Goal: Task Accomplishment & Management: Use online tool/utility

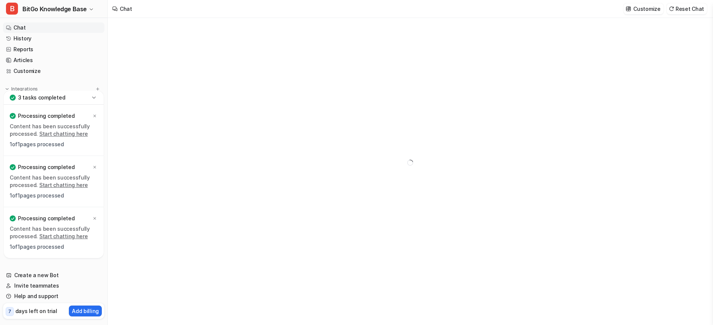
type textarea "**********"
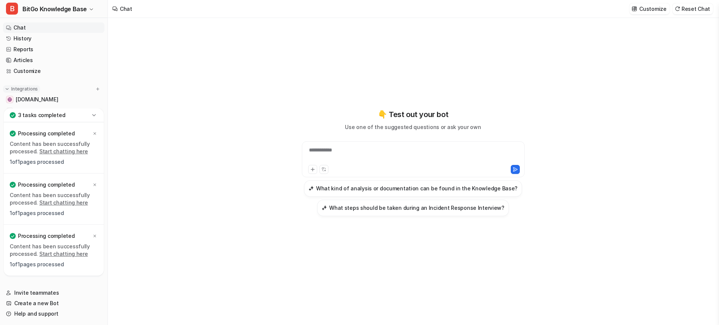
click at [7, 91] on img at bounding box center [6, 88] width 5 height 5
click at [22, 101] on span "[DOMAIN_NAME]" at bounding box center [37, 99] width 42 height 7
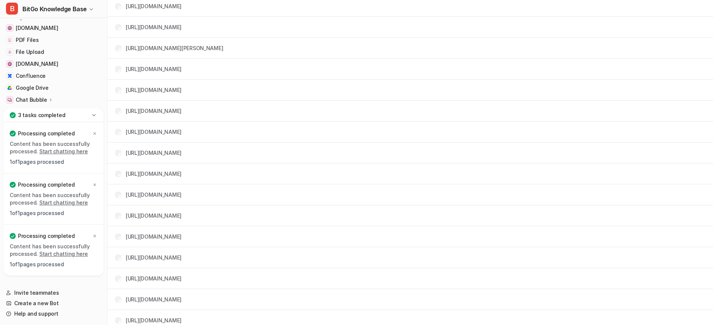
scroll to position [2970, 0]
click at [52, 63] on span "[DOMAIN_NAME]" at bounding box center [37, 63] width 42 height 7
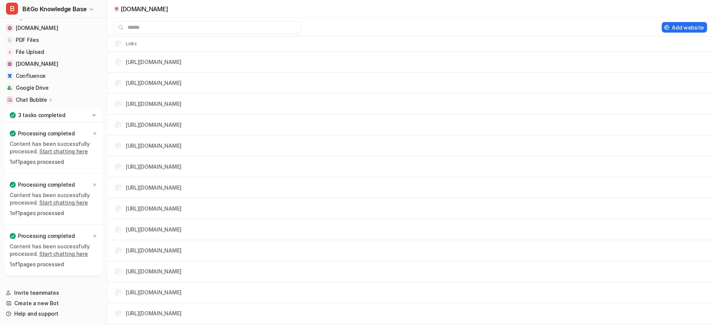
scroll to position [62, 0]
click at [9, 31] on img at bounding box center [6, 32] width 5 height 5
click at [16, 84] on p "Integrations" at bounding box center [24, 82] width 27 height 6
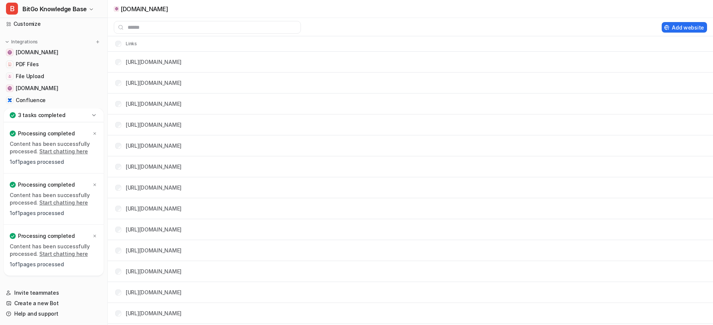
click at [93, 116] on icon at bounding box center [93, 115] width 7 height 7
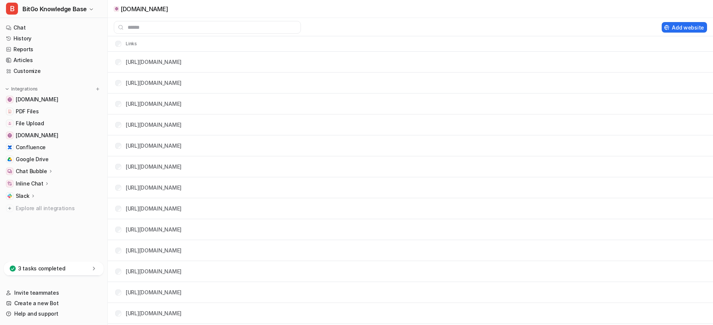
scroll to position [0, 0]
click at [30, 197] on icon at bounding box center [32, 196] width 5 height 6
click at [38, 209] on p "Overview" at bounding box center [33, 206] width 24 height 7
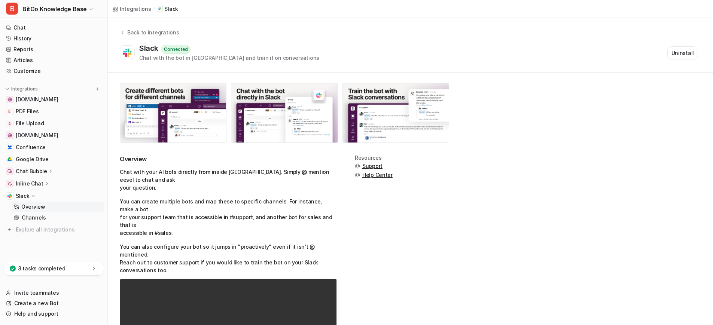
click at [31, 180] on p "Inline Chat" at bounding box center [30, 183] width 28 height 7
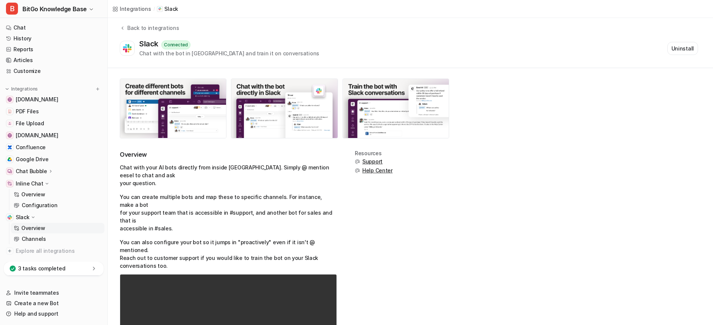
scroll to position [64, 0]
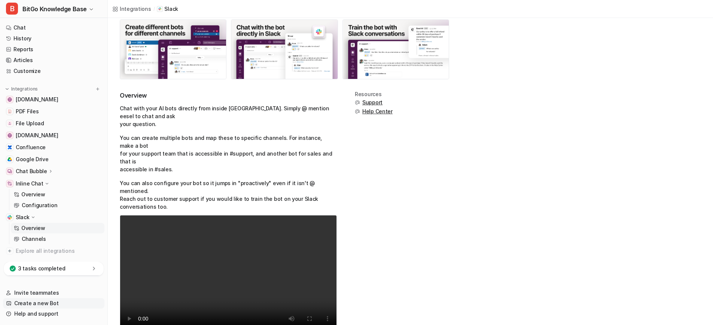
click at [42, 304] on link "Create a new Bot" at bounding box center [53, 303] width 101 height 10
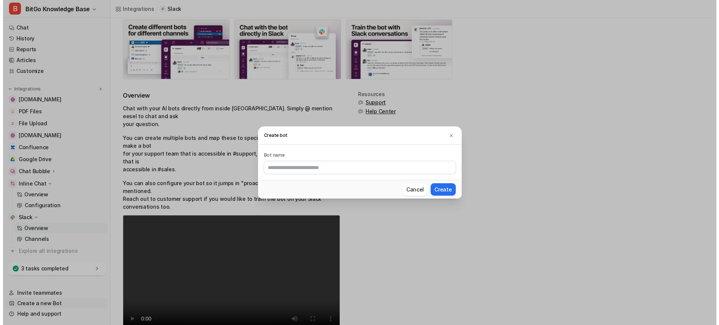
scroll to position [0, 0]
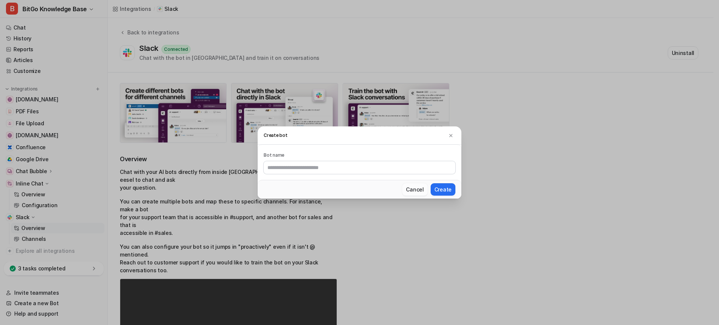
click at [415, 190] on button "Cancel" at bounding box center [414, 189] width 25 height 12
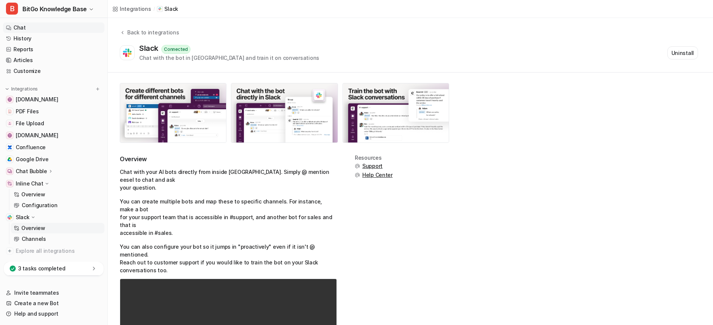
click at [33, 30] on link "Chat" at bounding box center [53, 27] width 101 height 10
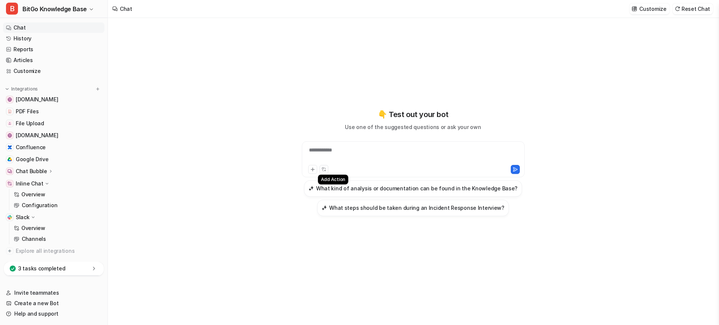
click at [325, 171] on icon at bounding box center [325, 170] width 0 height 1
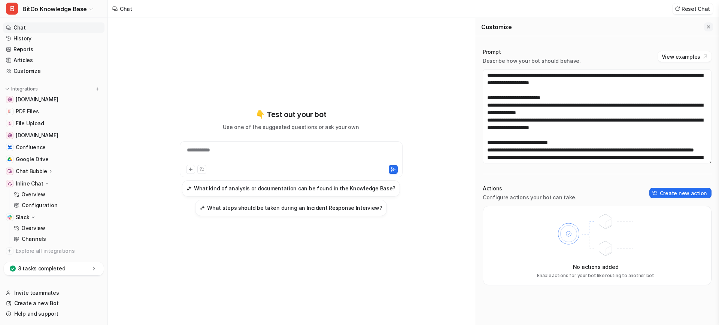
click at [707, 27] on icon "Close flyout" at bounding box center [708, 26] width 5 height 5
